Goal: Information Seeking & Learning: Find specific fact

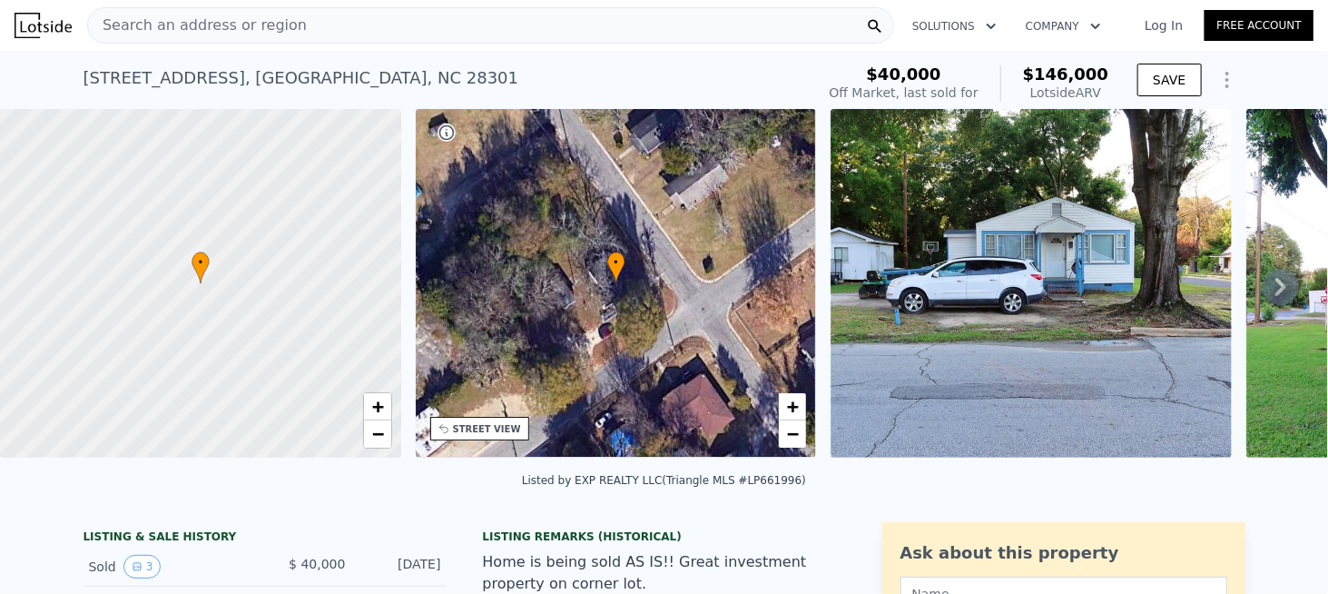
click at [218, 35] on span "Search an address or region" at bounding box center [197, 26] width 219 height 22
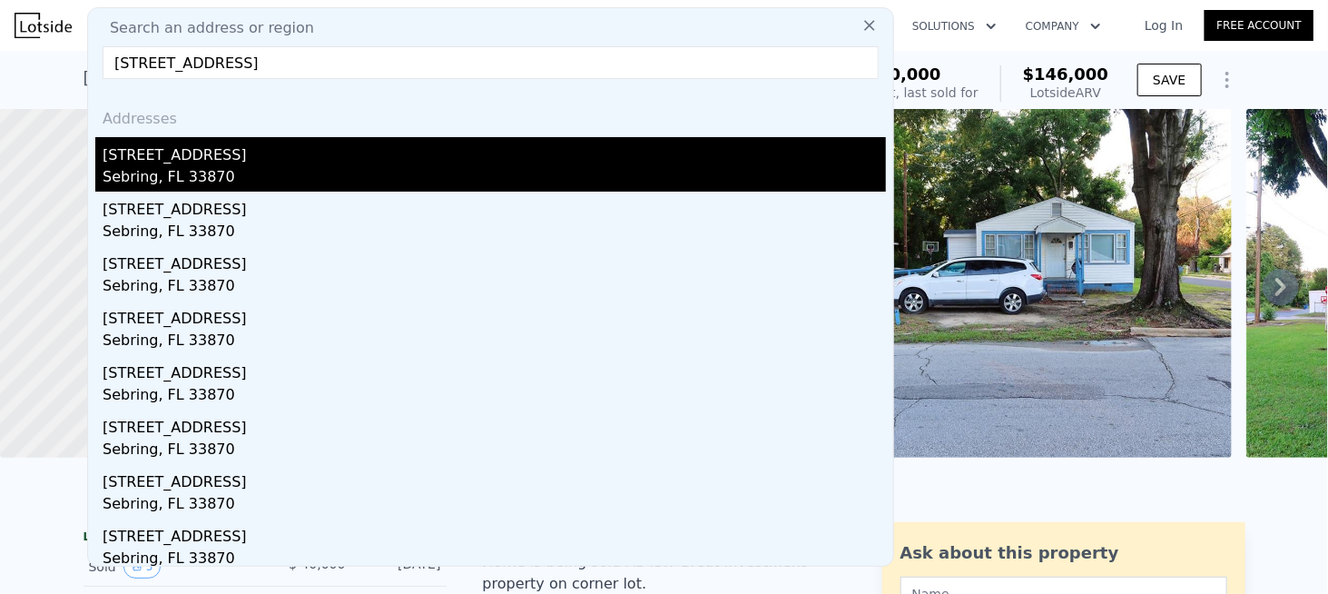
type input "4718 2nd St, Sebring, FL 33870"
click at [161, 160] on div "4718 2nd St" at bounding box center [495, 151] width 784 height 29
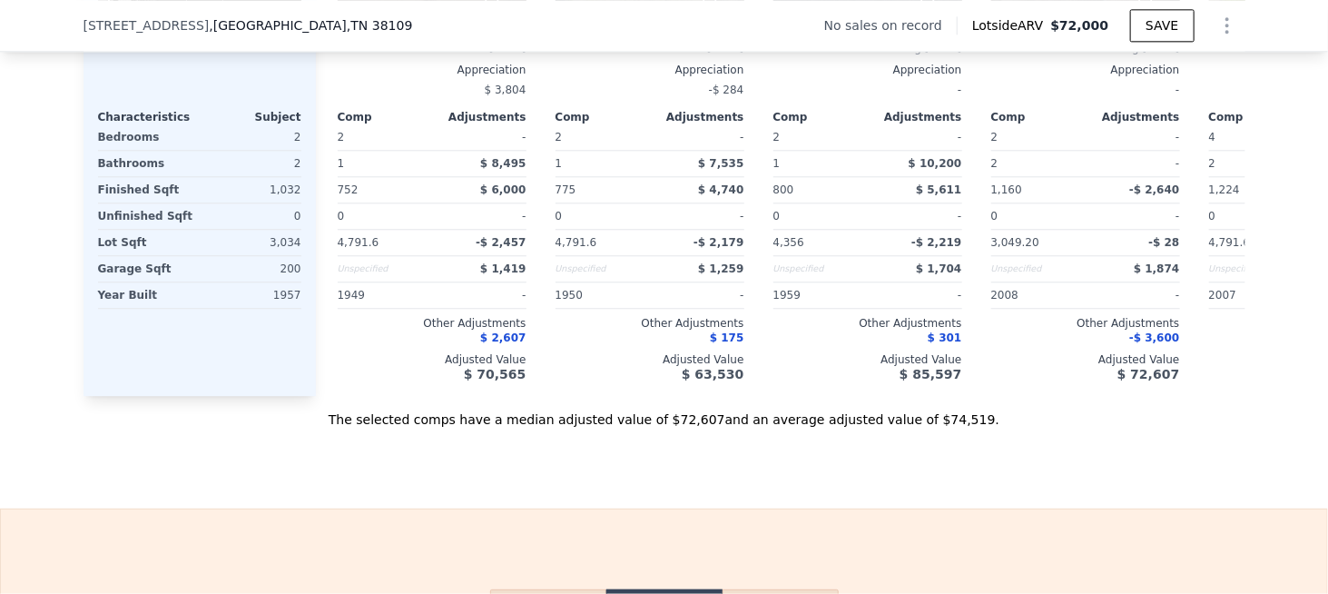
scroll to position [2081, 0]
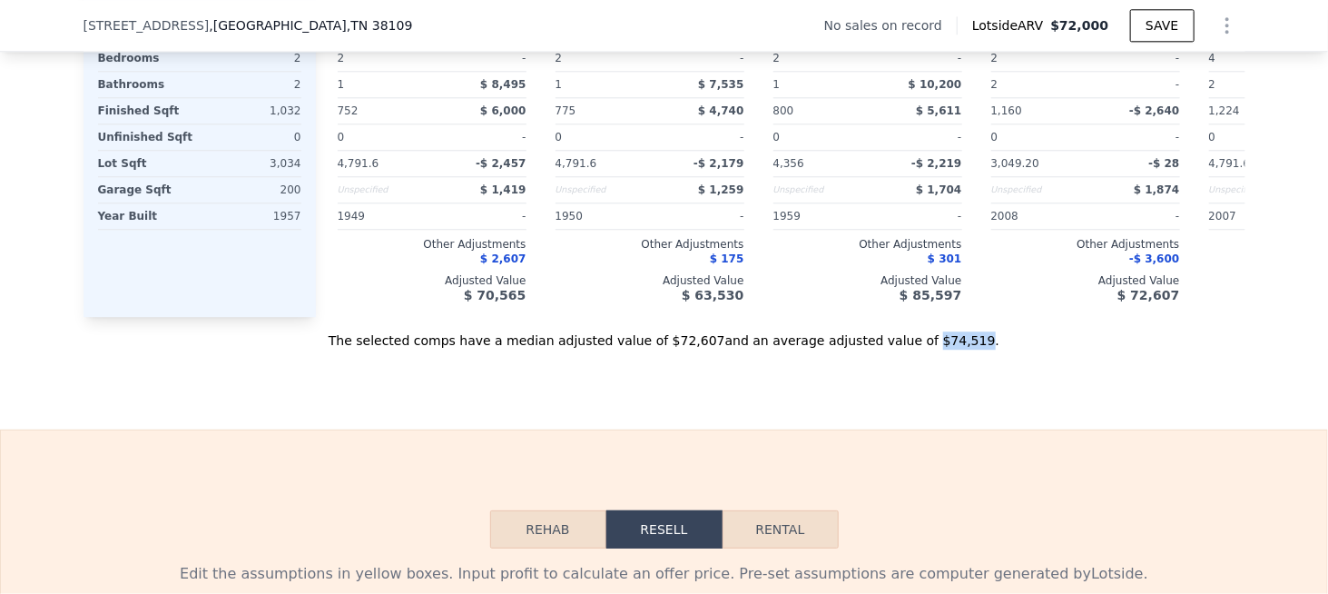
drag, startPoint x: 892, startPoint y: 361, endPoint x: 931, endPoint y: 363, distance: 39.1
click at [931, 350] on div "The selected comps have a median adjusted value of $72,607 and an average adjus…" at bounding box center [665, 333] width 1162 height 33
copy div "$74,519"
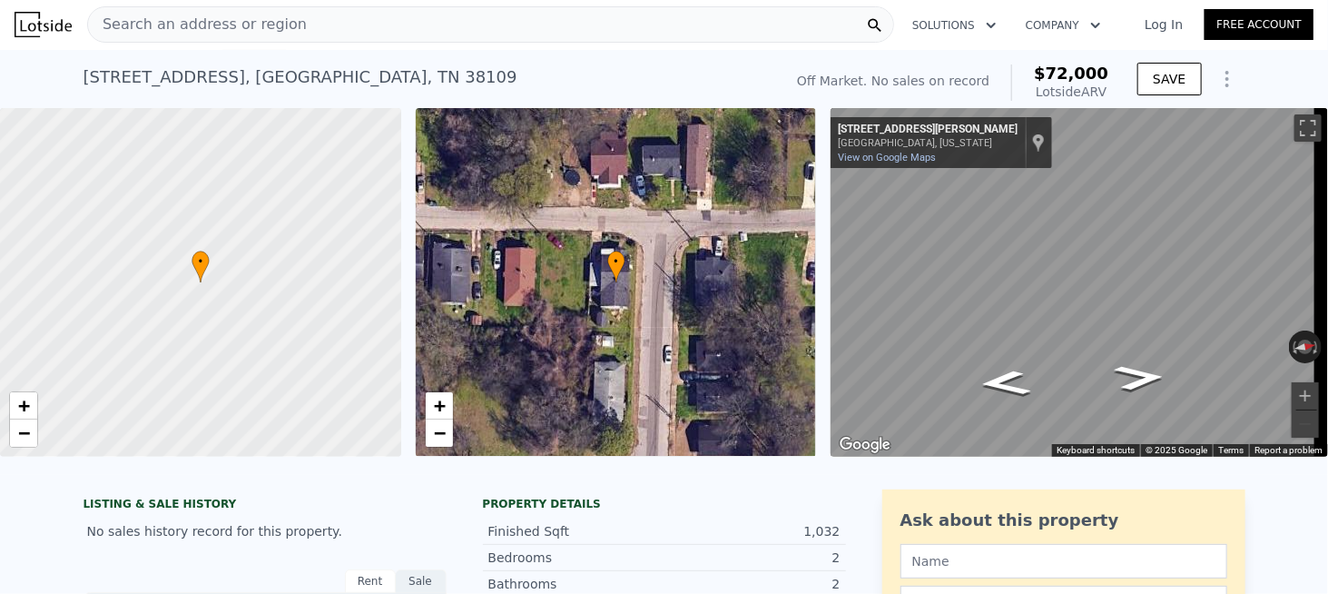
scroll to position [0, 0]
click at [182, 31] on span "Search an address or region" at bounding box center [197, 26] width 219 height 22
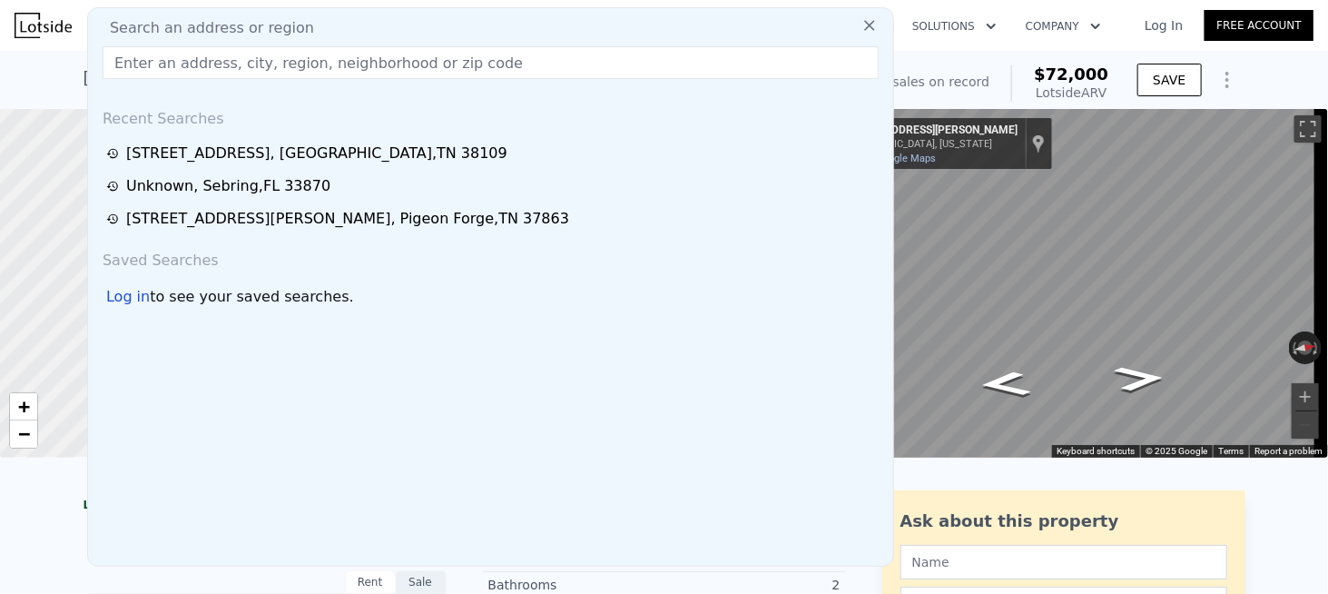
click at [205, 28] on span "Search an address or region" at bounding box center [204, 28] width 219 height 22
click at [242, 59] on input "text" at bounding box center [491, 62] width 776 height 33
paste input "[STREET_ADDRESS][PERSON_NAME]"
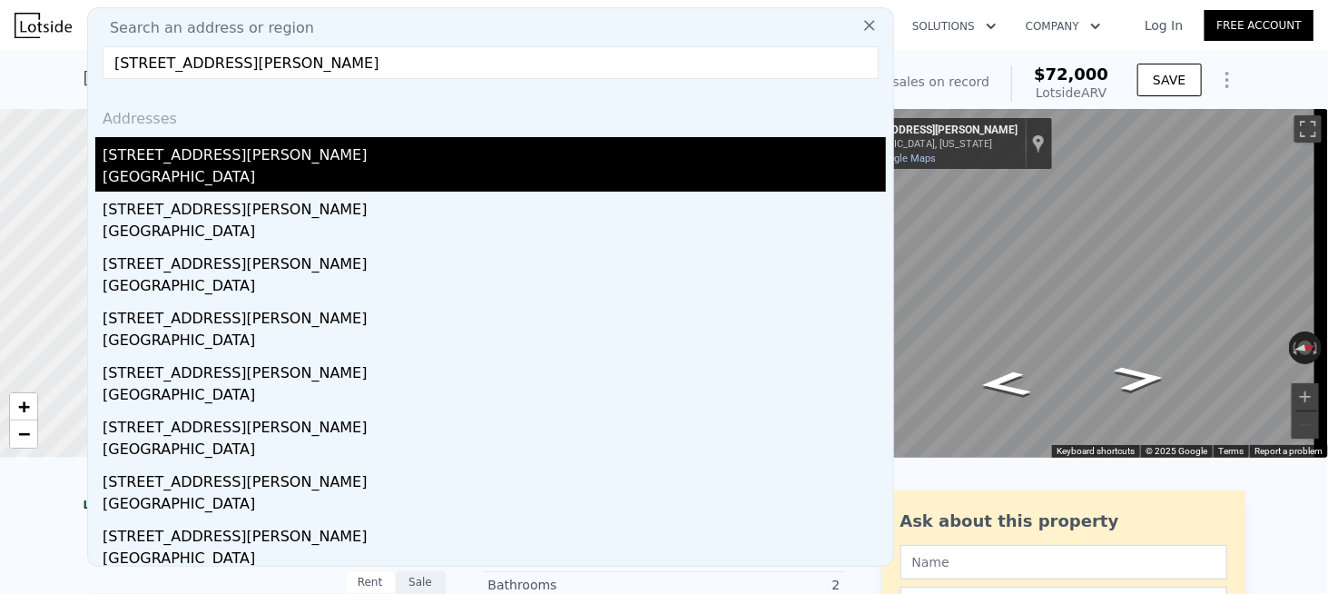
type input "[STREET_ADDRESS][PERSON_NAME]"
click at [163, 148] on div "[STREET_ADDRESS][PERSON_NAME]" at bounding box center [495, 151] width 784 height 29
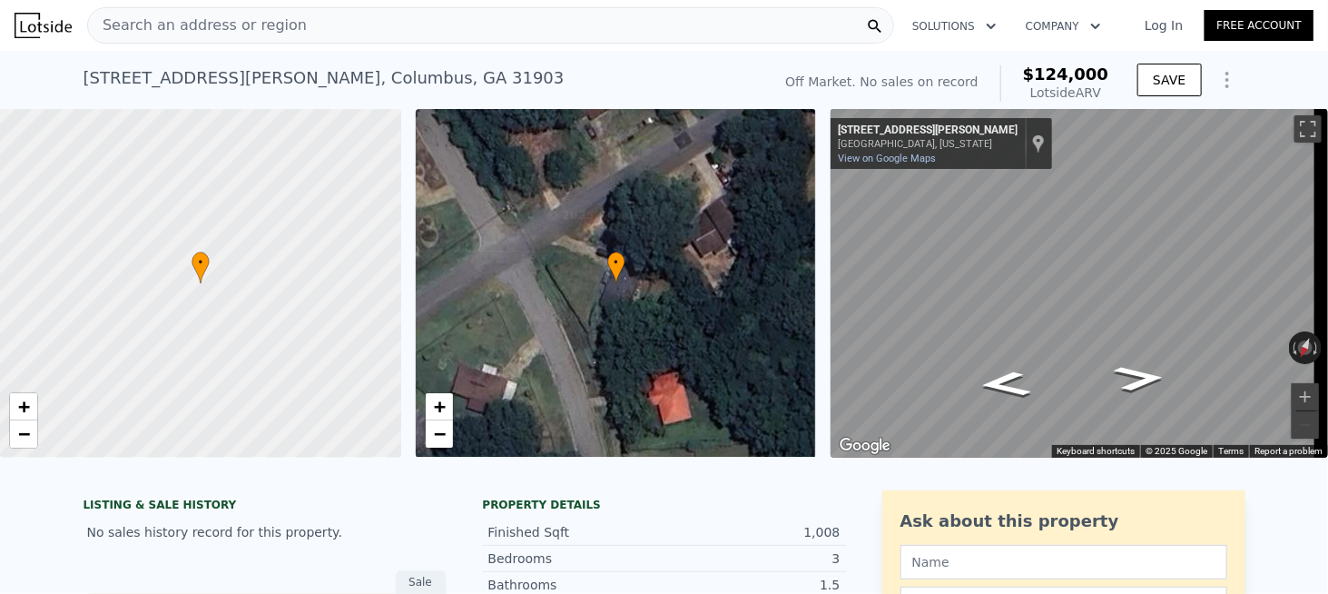
click at [214, 37] on div "Search an address or region" at bounding box center [197, 25] width 219 height 35
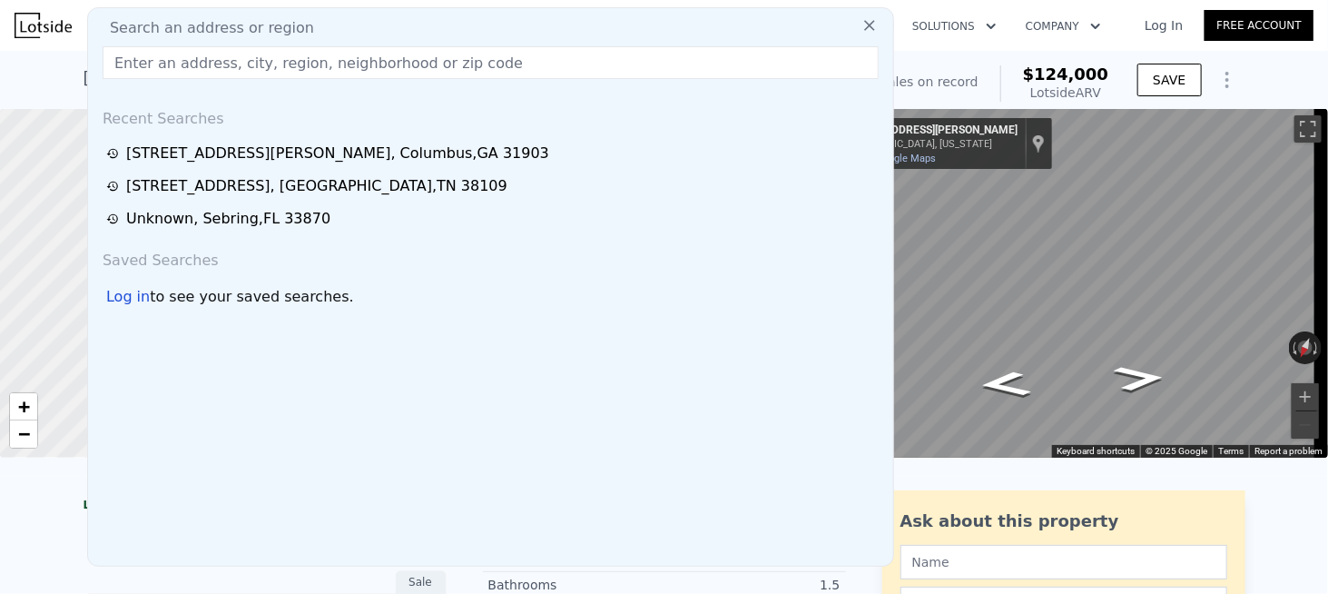
click at [220, 31] on span "Search an address or region" at bounding box center [204, 28] width 219 height 22
click at [205, 68] on input "text" at bounding box center [491, 62] width 776 height 33
paste input "[STREET_ADDRESS]"
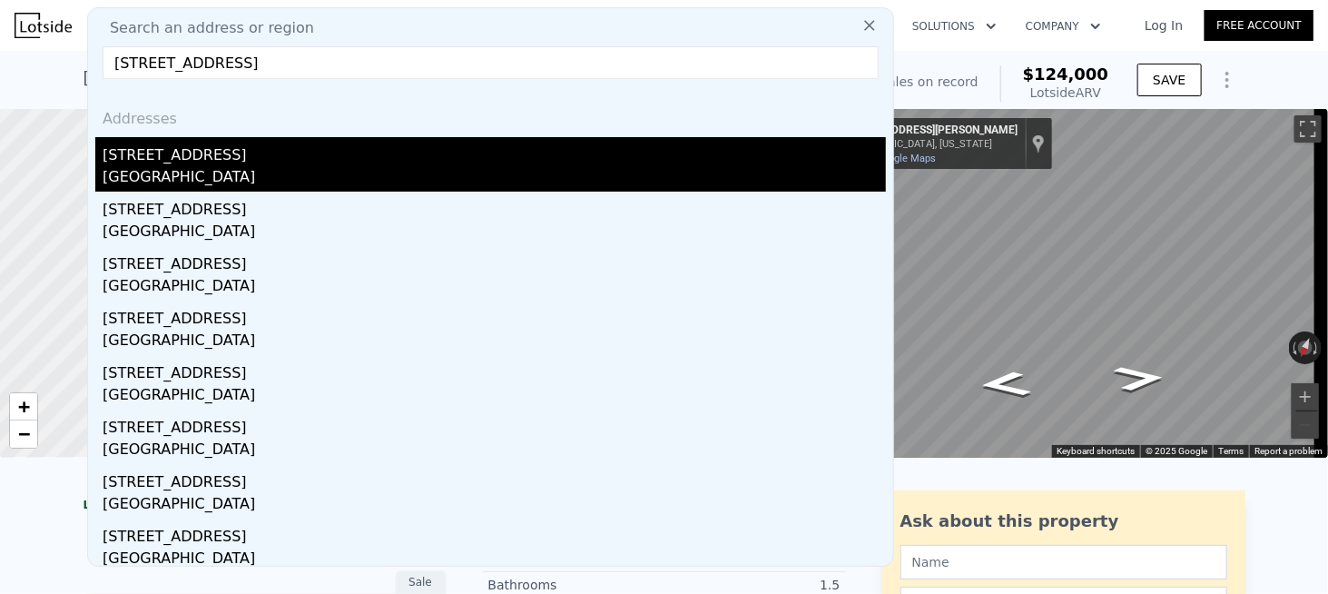
type input "[STREET_ADDRESS]"
click at [173, 153] on div "[STREET_ADDRESS]" at bounding box center [495, 151] width 784 height 29
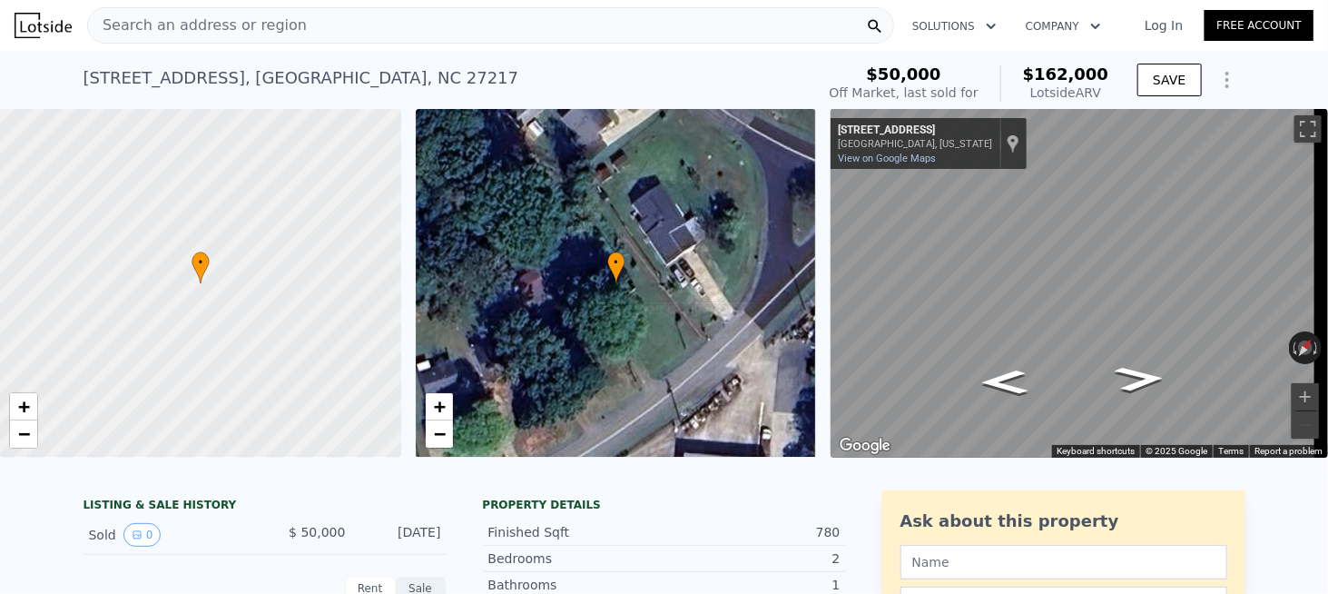
click at [247, 22] on span "Search an address or region" at bounding box center [197, 26] width 219 height 22
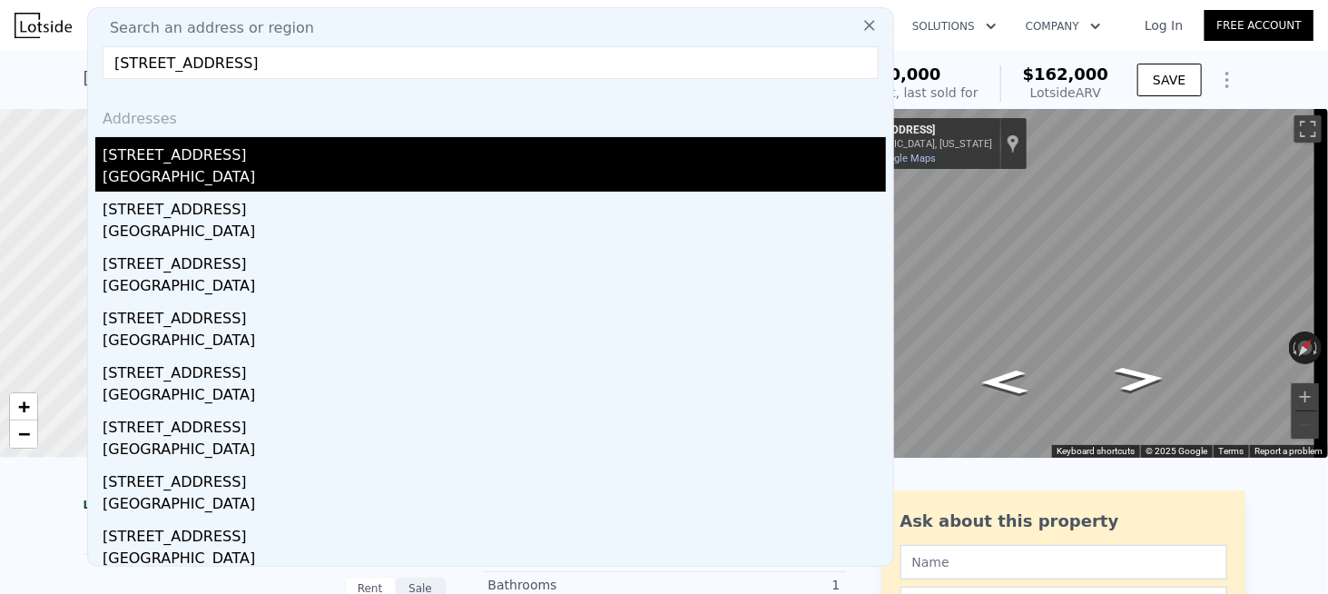
type input "[STREET_ADDRESS]"
click at [212, 167] on div "[GEOGRAPHIC_DATA]" at bounding box center [495, 178] width 784 height 25
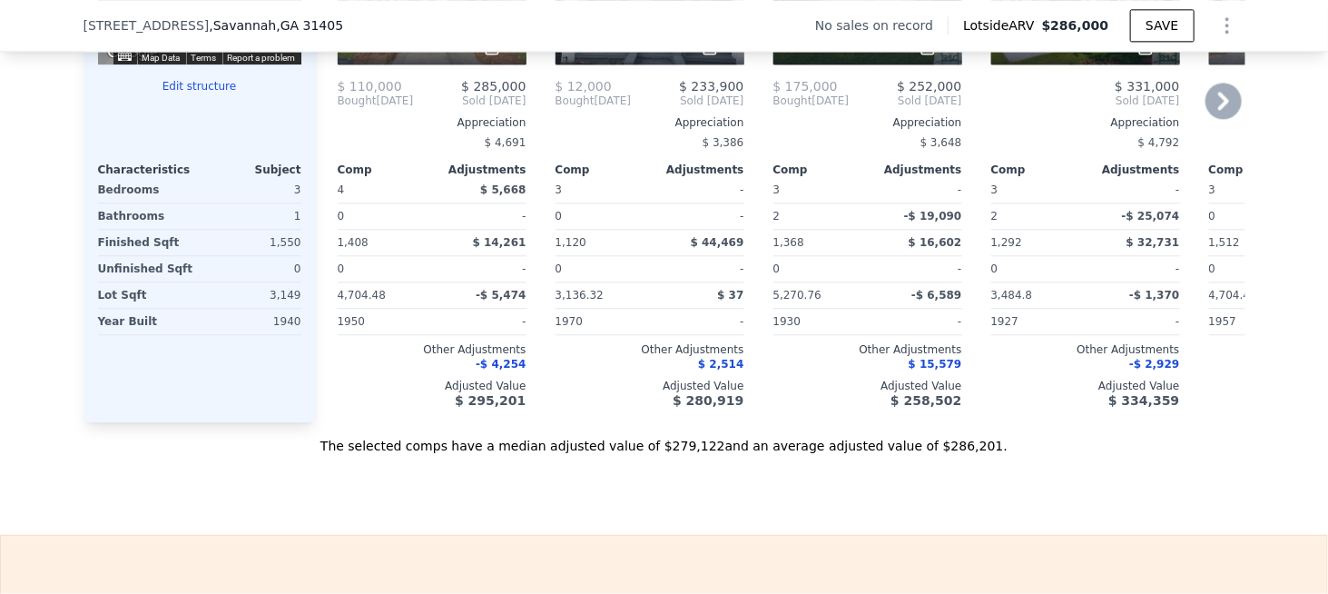
scroll to position [2081, 0]
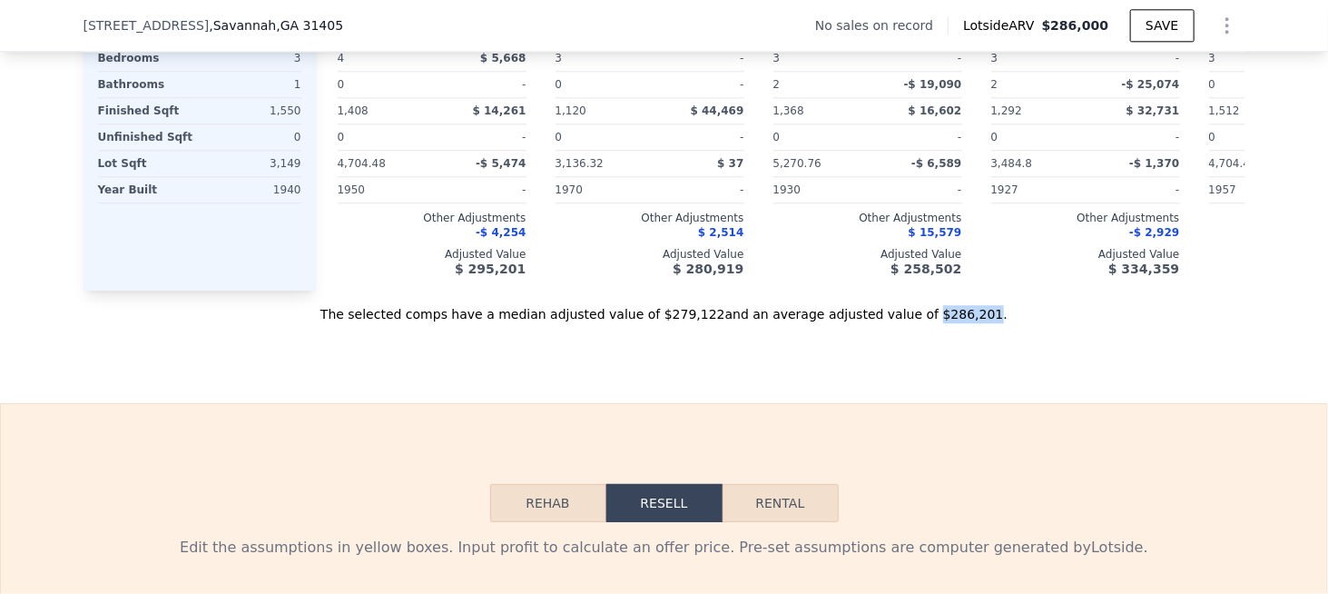
drag, startPoint x: 902, startPoint y: 336, endPoint x: 934, endPoint y: 334, distance: 31.8
click at [934, 323] on div "The selected comps have a median adjusted value of $279,122 and an average adju…" at bounding box center [665, 307] width 1162 height 33
copy div "$286,201"
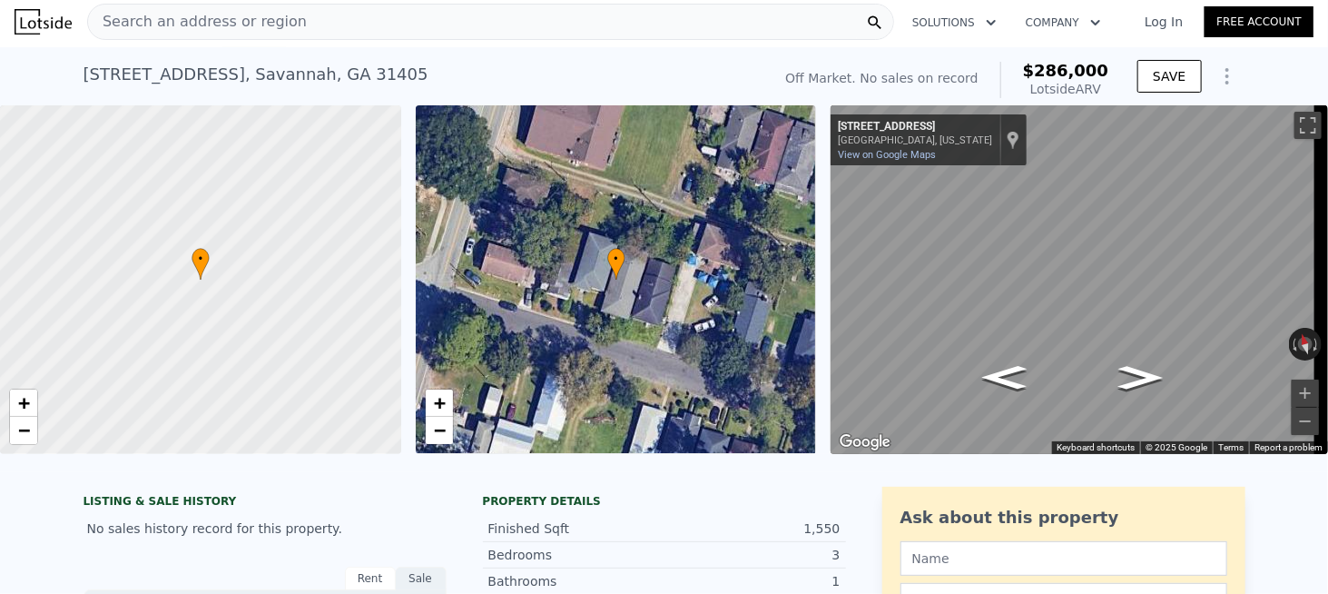
scroll to position [0, 0]
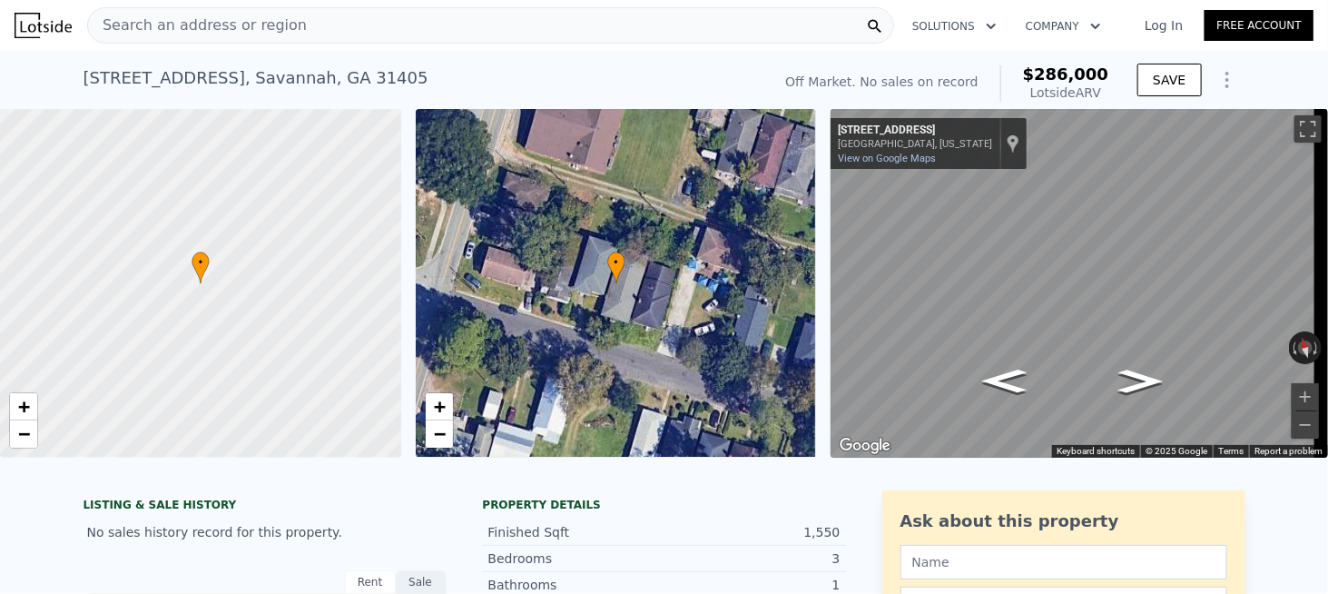
click at [287, 7] on div "Search an address or region" at bounding box center [490, 25] width 807 height 36
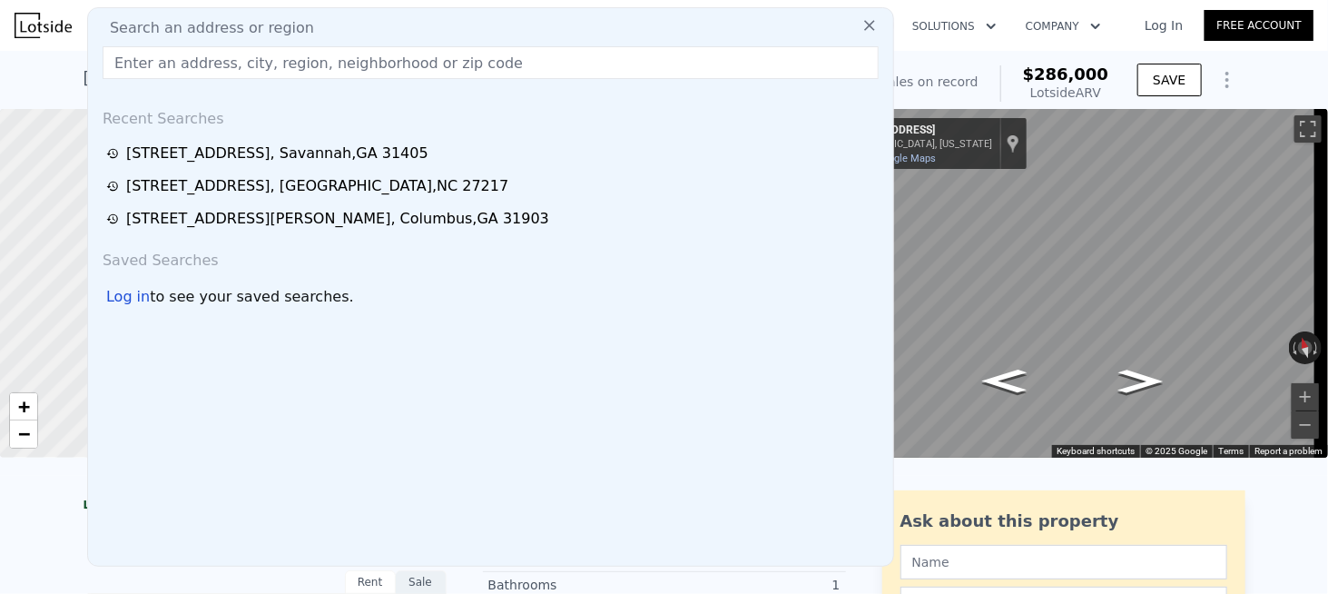
click at [262, 21] on span "Search an address or region" at bounding box center [204, 28] width 219 height 22
click at [234, 57] on input "text" at bounding box center [491, 62] width 776 height 33
paste input "[STREET_ADDRESS][PERSON_NAME]"
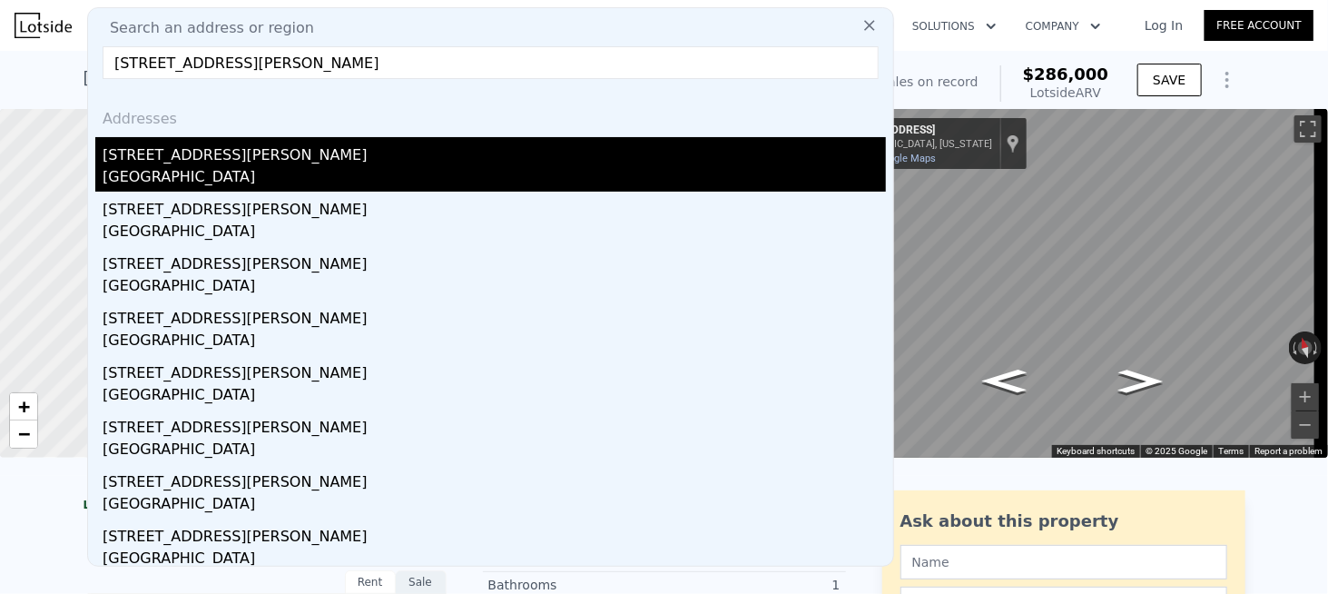
type input "[STREET_ADDRESS][PERSON_NAME]"
click at [247, 153] on div "[STREET_ADDRESS][PERSON_NAME]" at bounding box center [495, 151] width 784 height 29
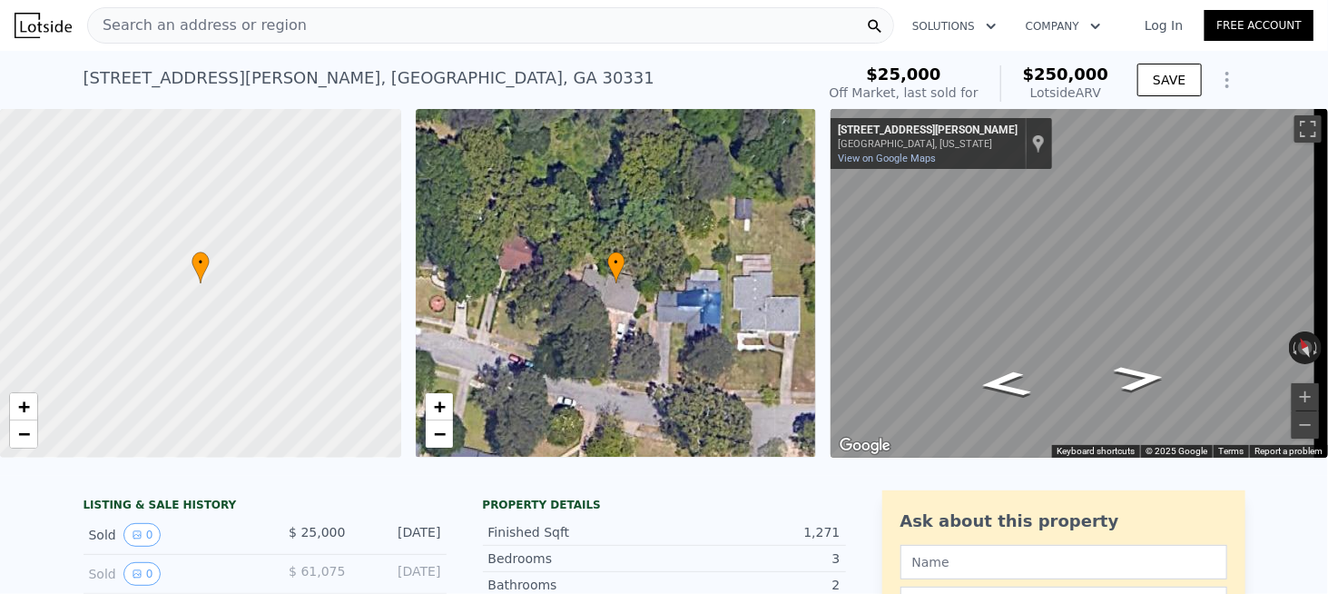
click at [246, 23] on span "Search an address or region" at bounding box center [197, 26] width 219 height 22
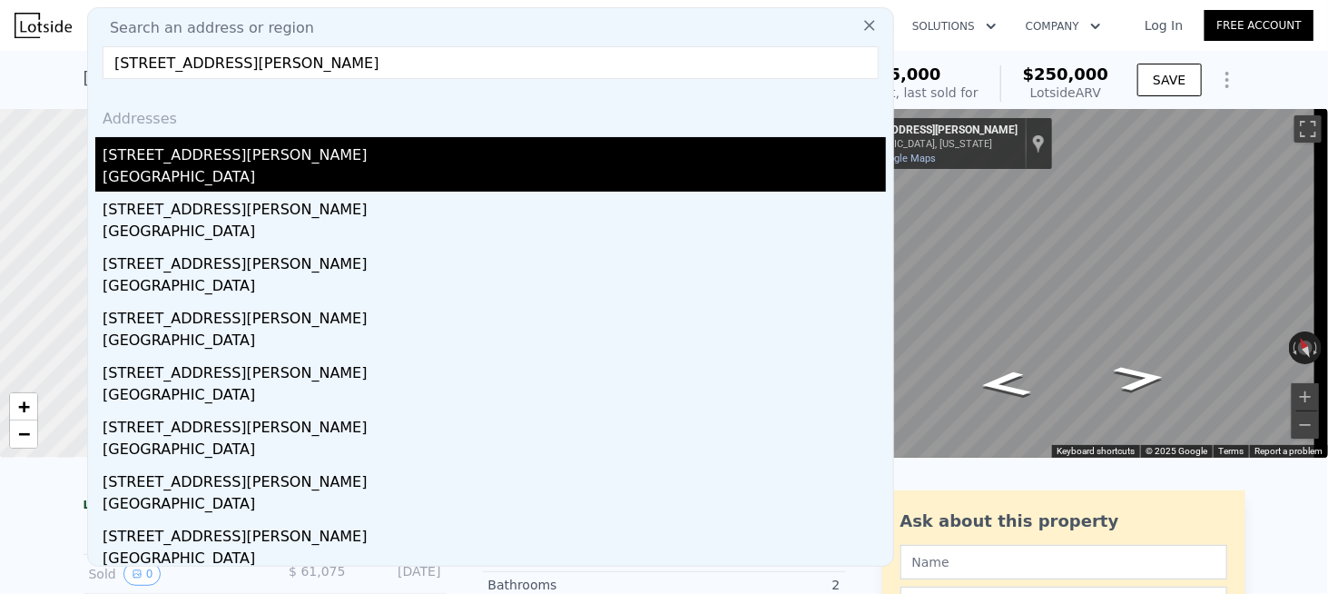
type input "[STREET_ADDRESS][PERSON_NAME]"
click at [202, 142] on div "[STREET_ADDRESS][PERSON_NAME]" at bounding box center [495, 151] width 784 height 29
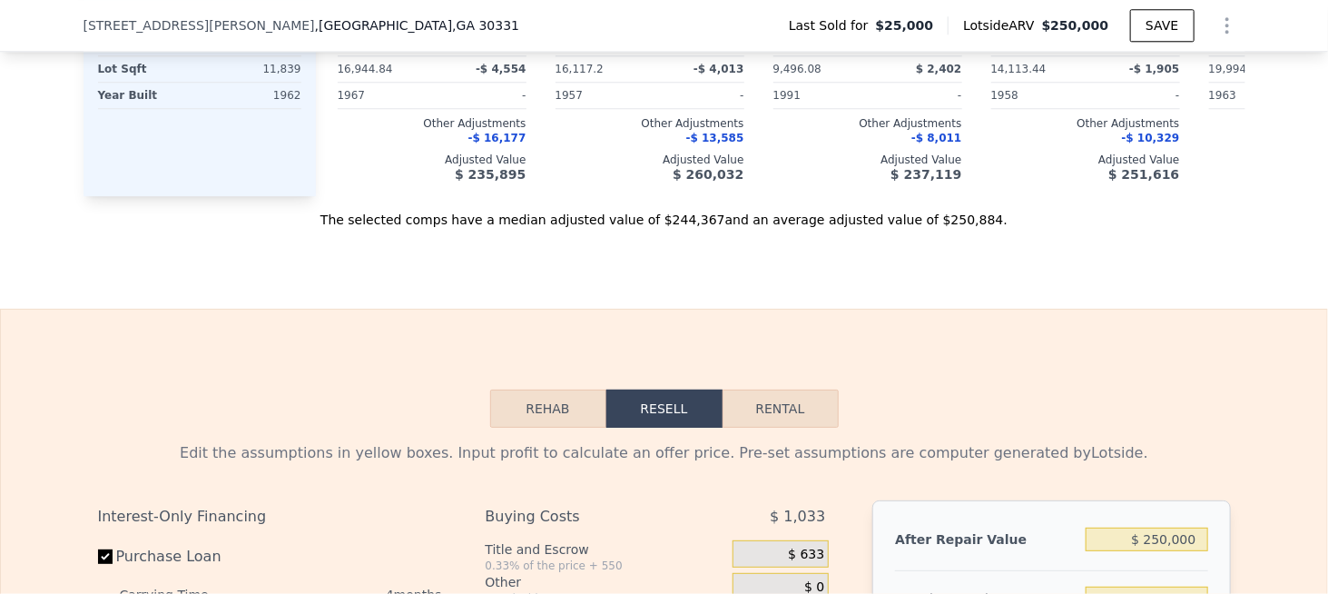
scroll to position [2172, 0]
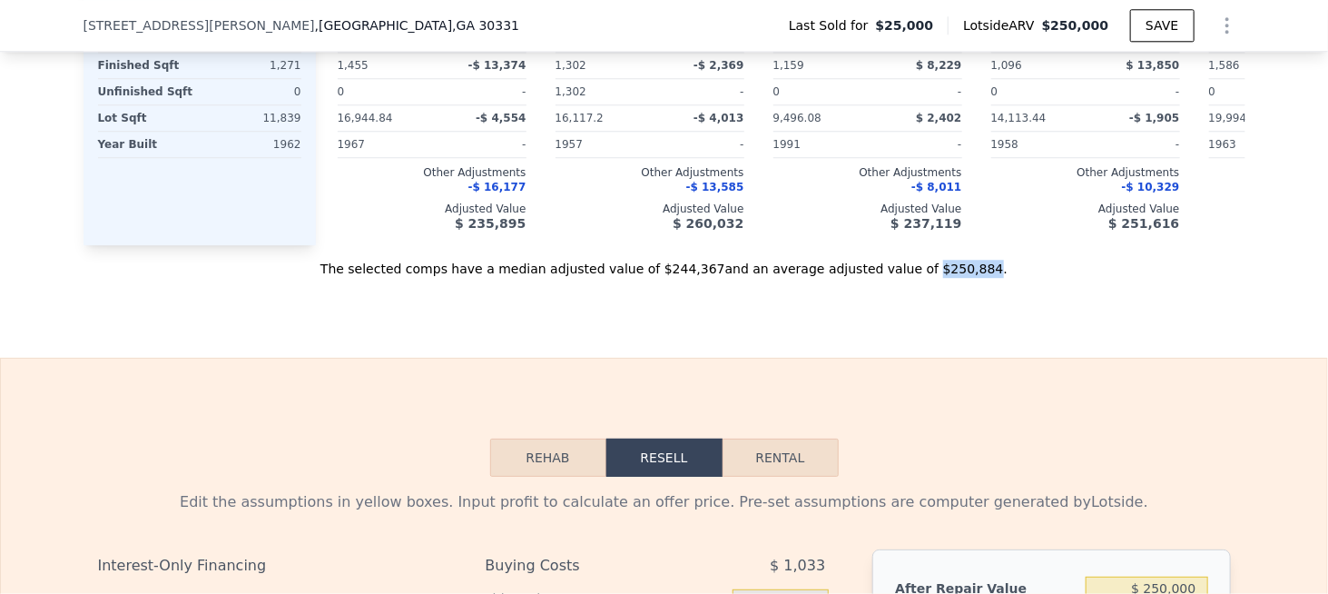
drag, startPoint x: 891, startPoint y: 287, endPoint x: 937, endPoint y: 291, distance: 46.5
click at [938, 278] on div "The selected comps have a median adjusted value of $244,367 and an average adju…" at bounding box center [665, 261] width 1162 height 33
copy div "$250,884"
